Goal: Information Seeking & Learning: Learn about a topic

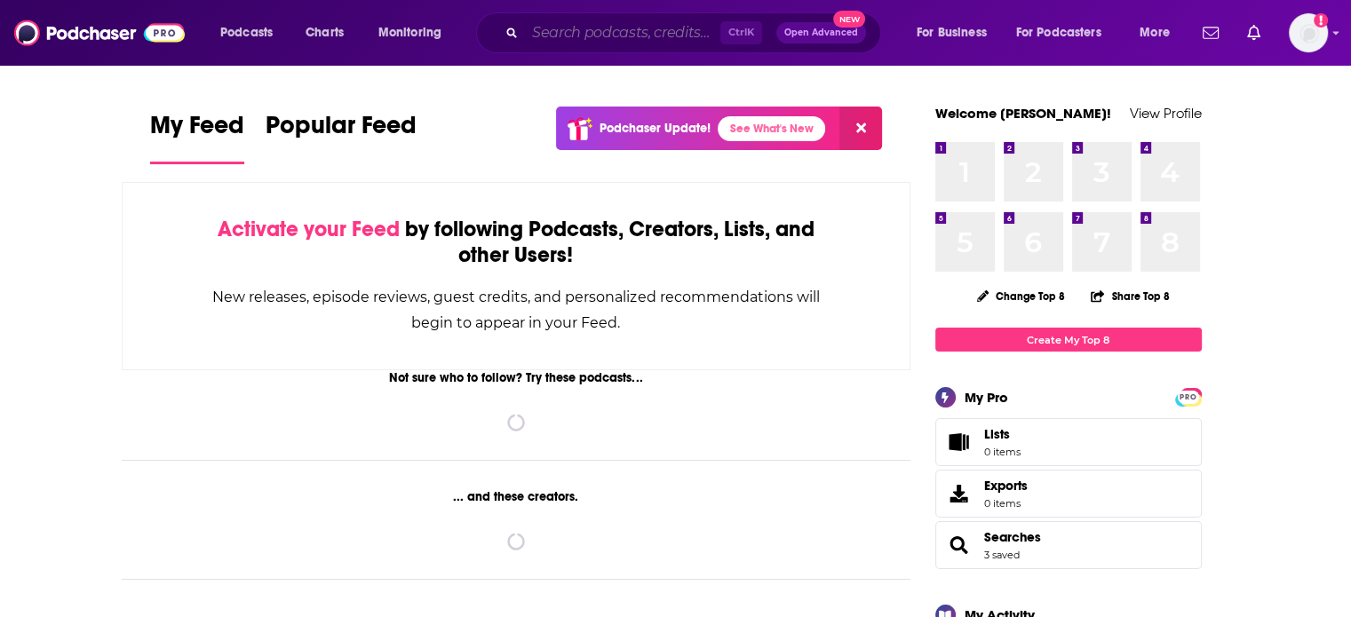
click at [559, 39] on input "Search podcasts, credits, & more..." at bounding box center [622, 33] width 195 height 28
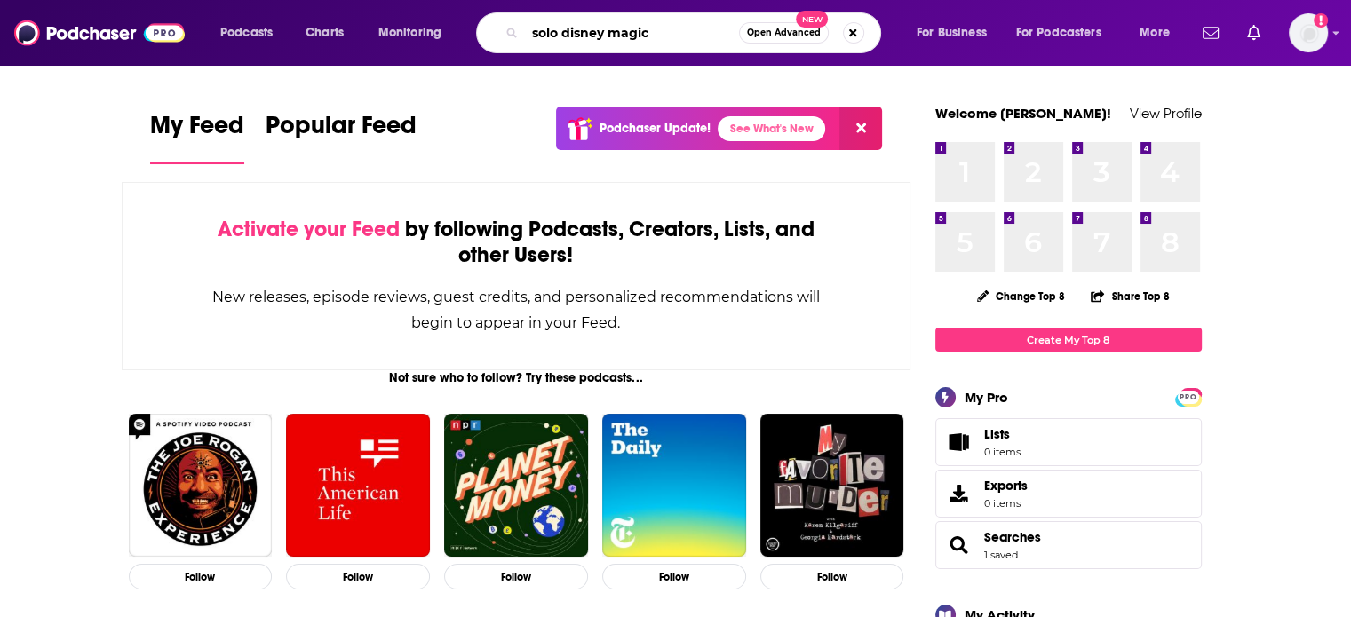
type input "solo disney magic"
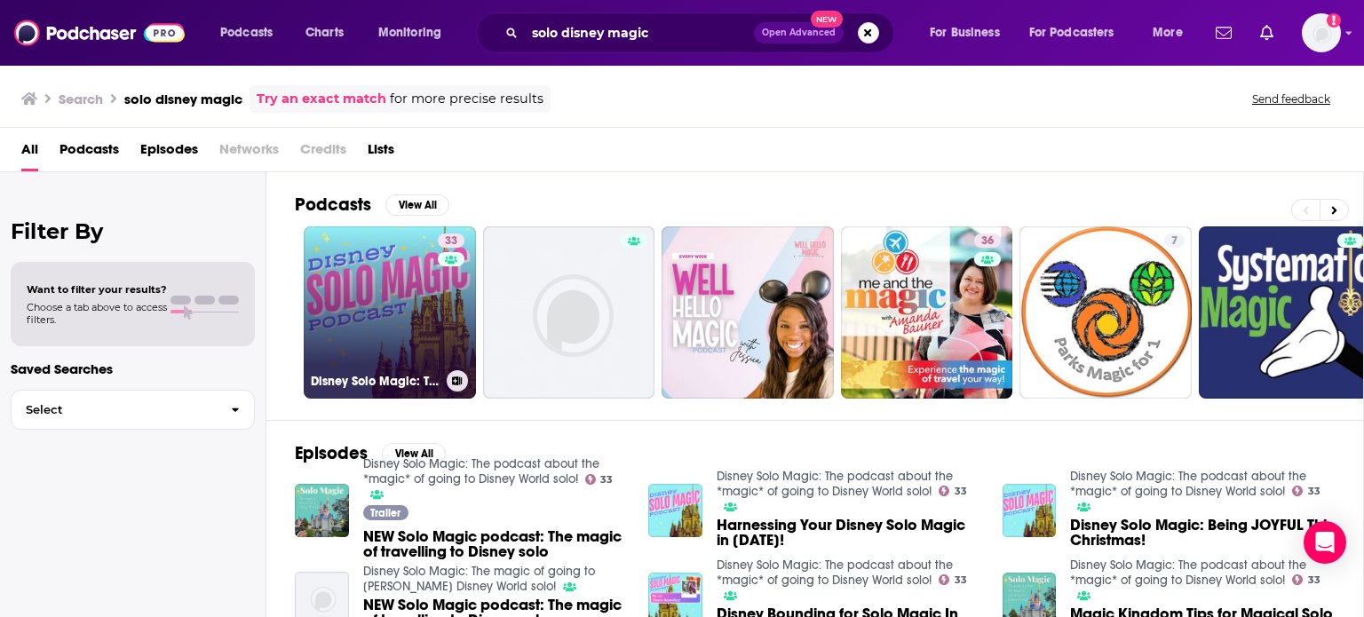
click at [408, 308] on link "33 Disney Solo Magic: The podcast about the *magic* of going to Disney World so…" at bounding box center [390, 312] width 172 height 172
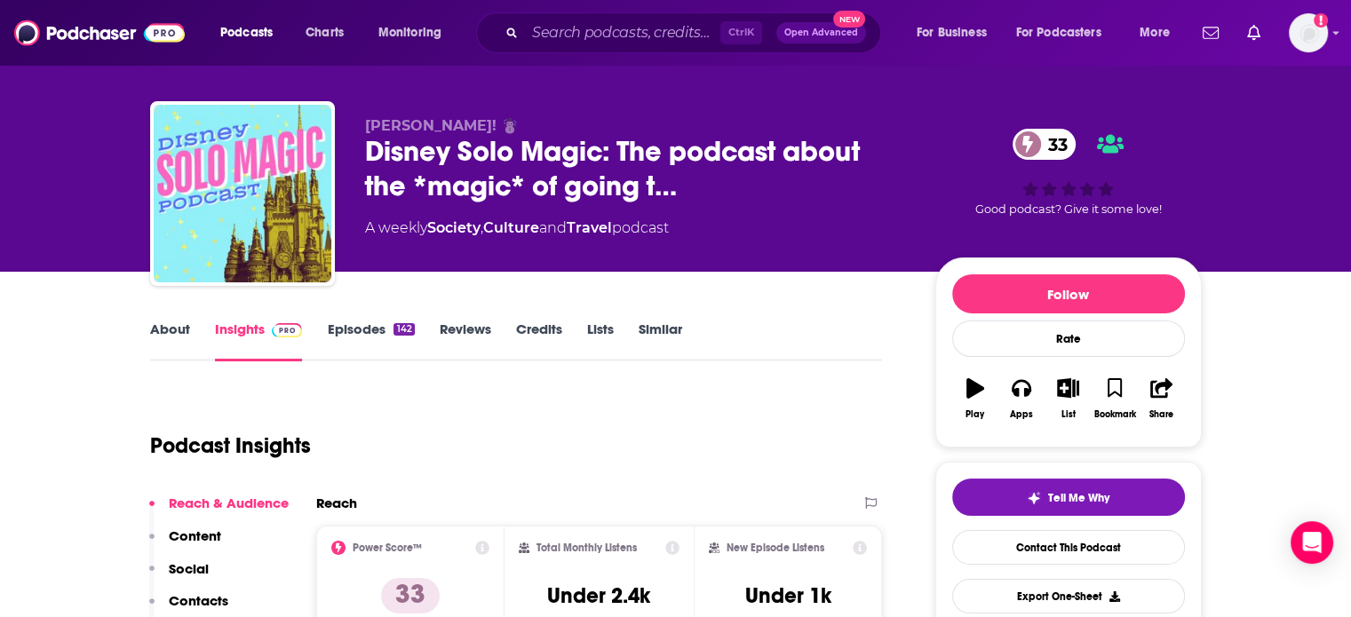
scroll to position [36, 0]
